Goal: Task Accomplishment & Management: Use online tool/utility

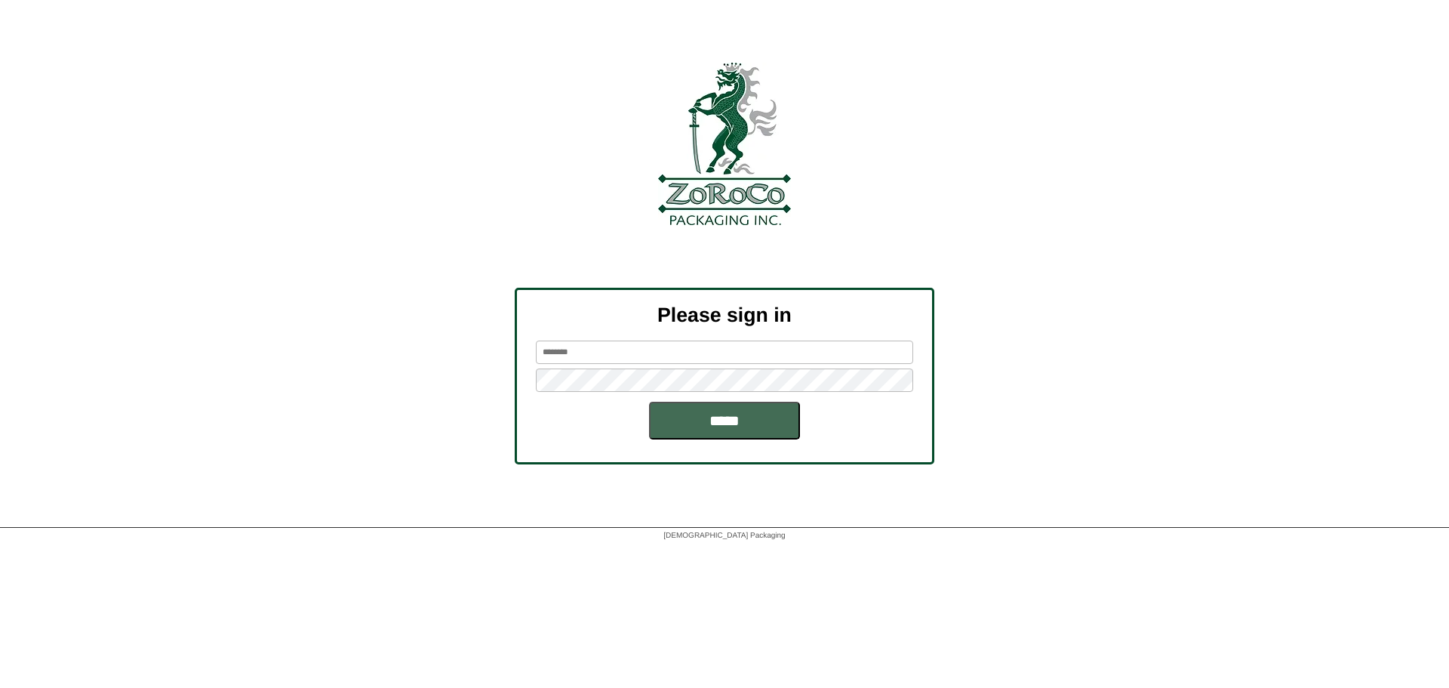
type input "******"
click at [726, 423] on input "*****" at bounding box center [724, 421] width 151 height 38
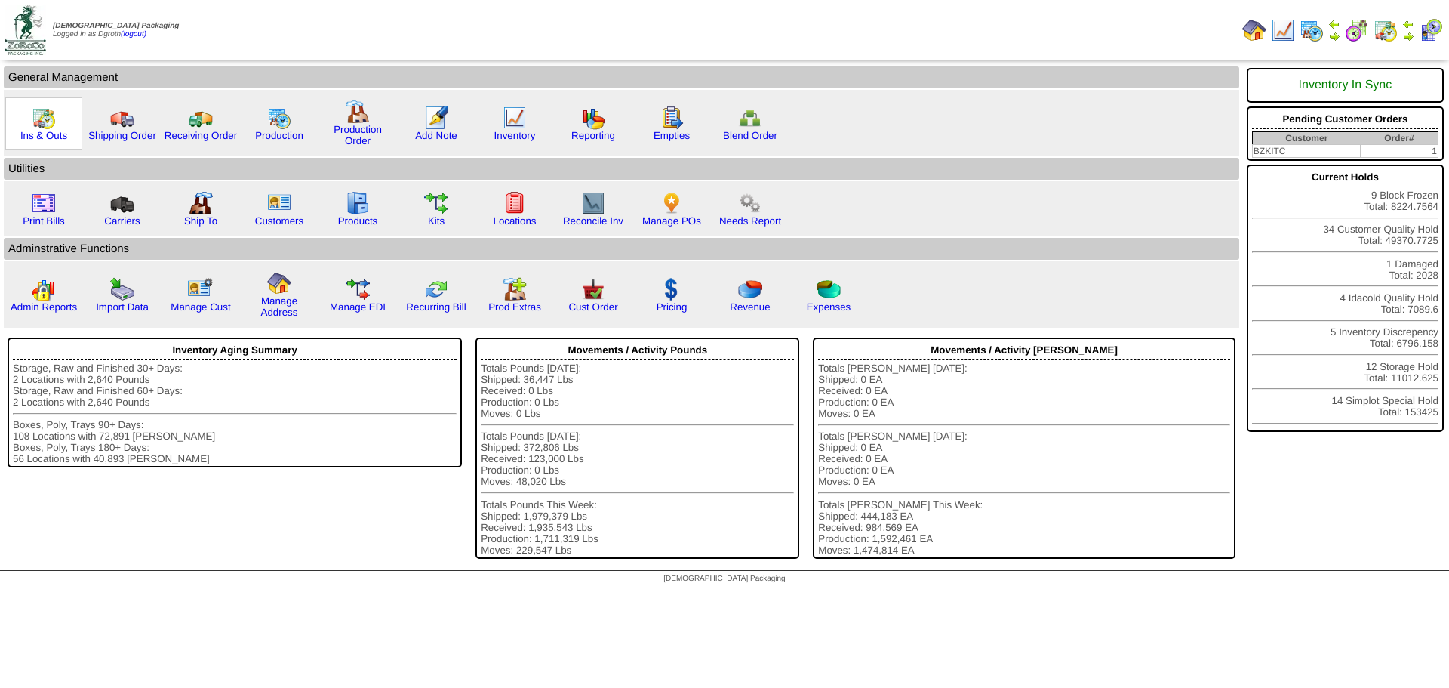
click at [52, 127] on img at bounding box center [44, 118] width 24 height 24
